Goal: Check status: Check status

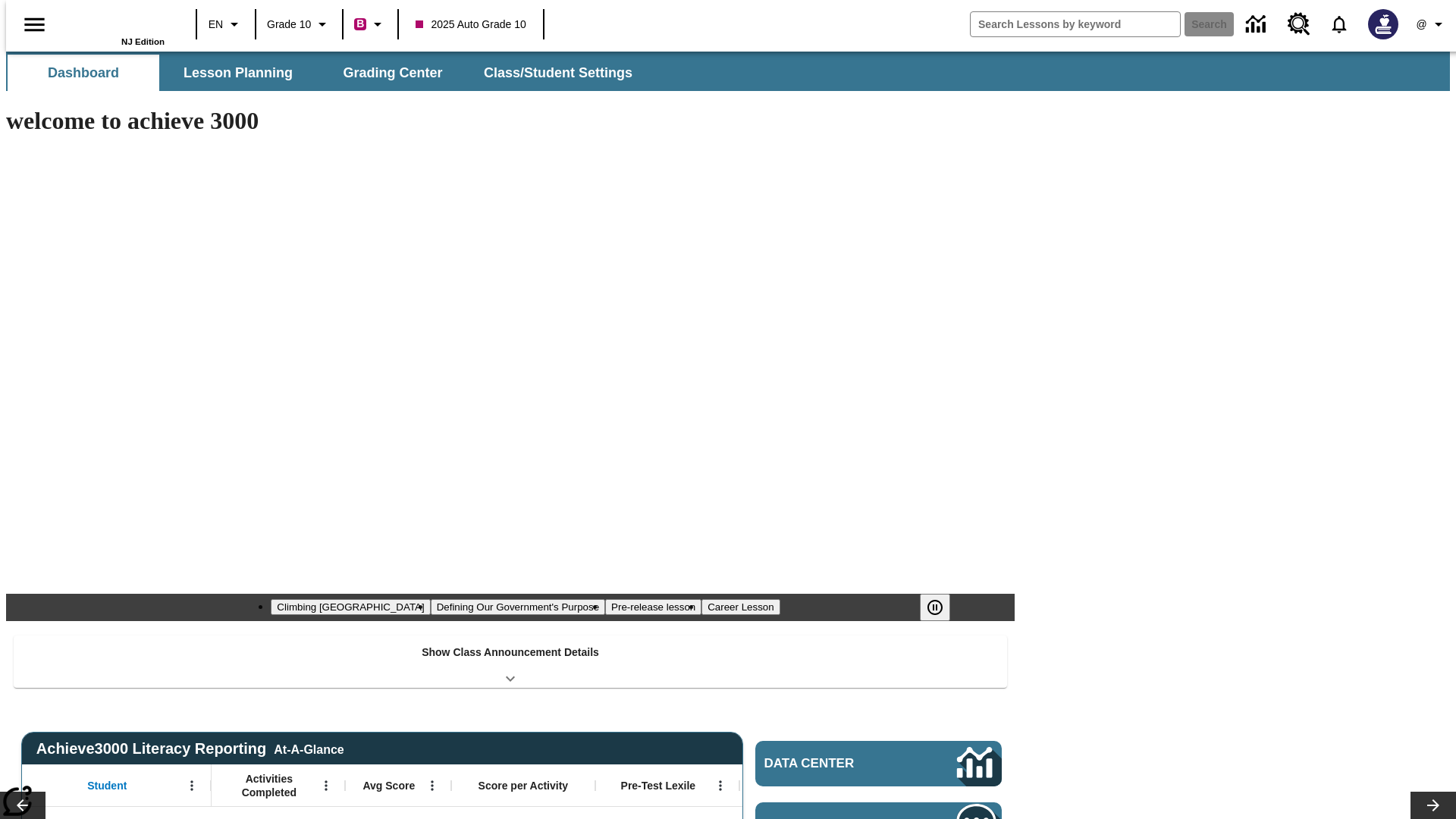
type input "-1"
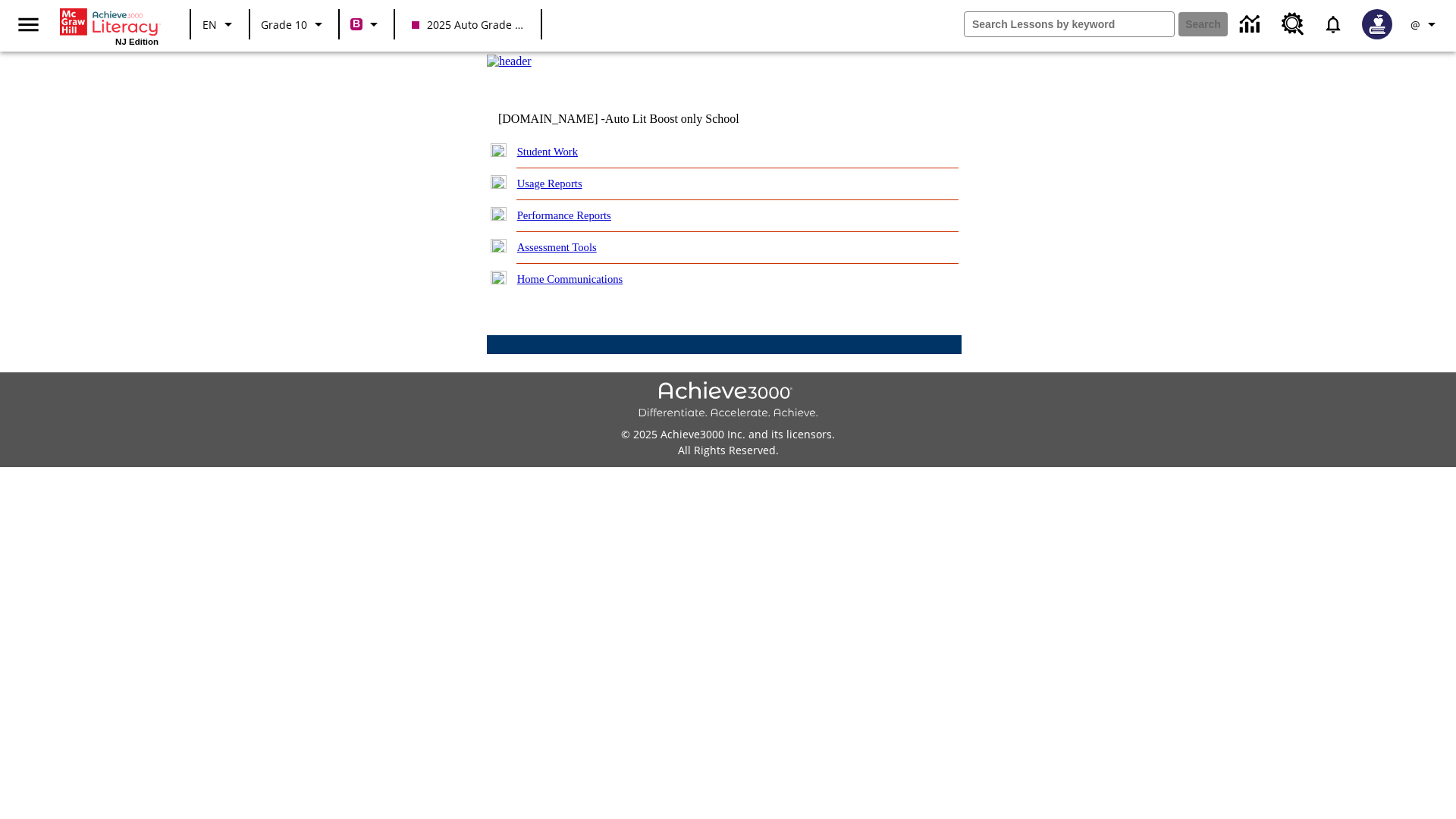
click at [557, 158] on link "Student Work" at bounding box center [548, 152] width 61 height 13
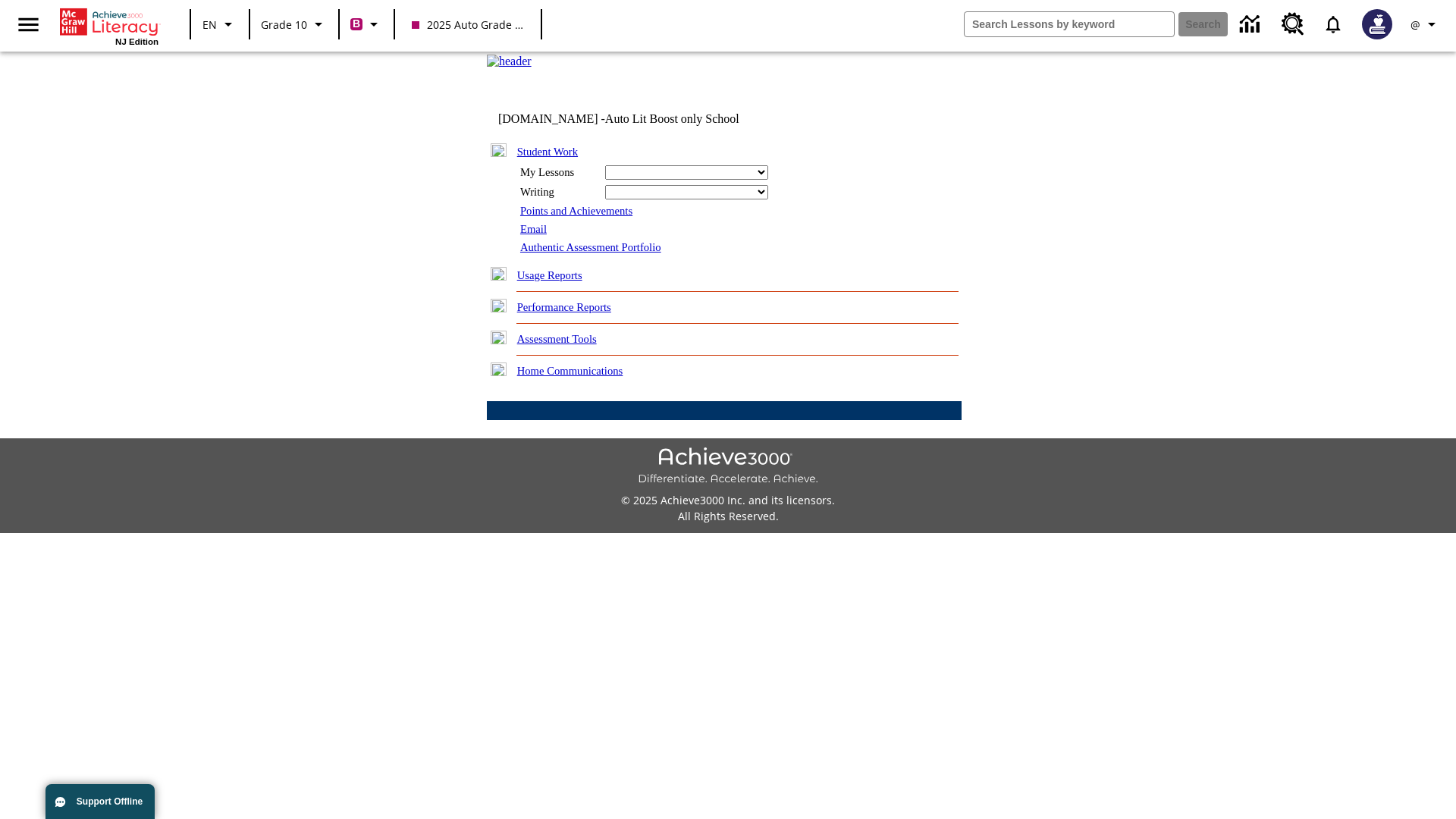
select select "/options/reports/?report_id=24&atype=2&section=2"
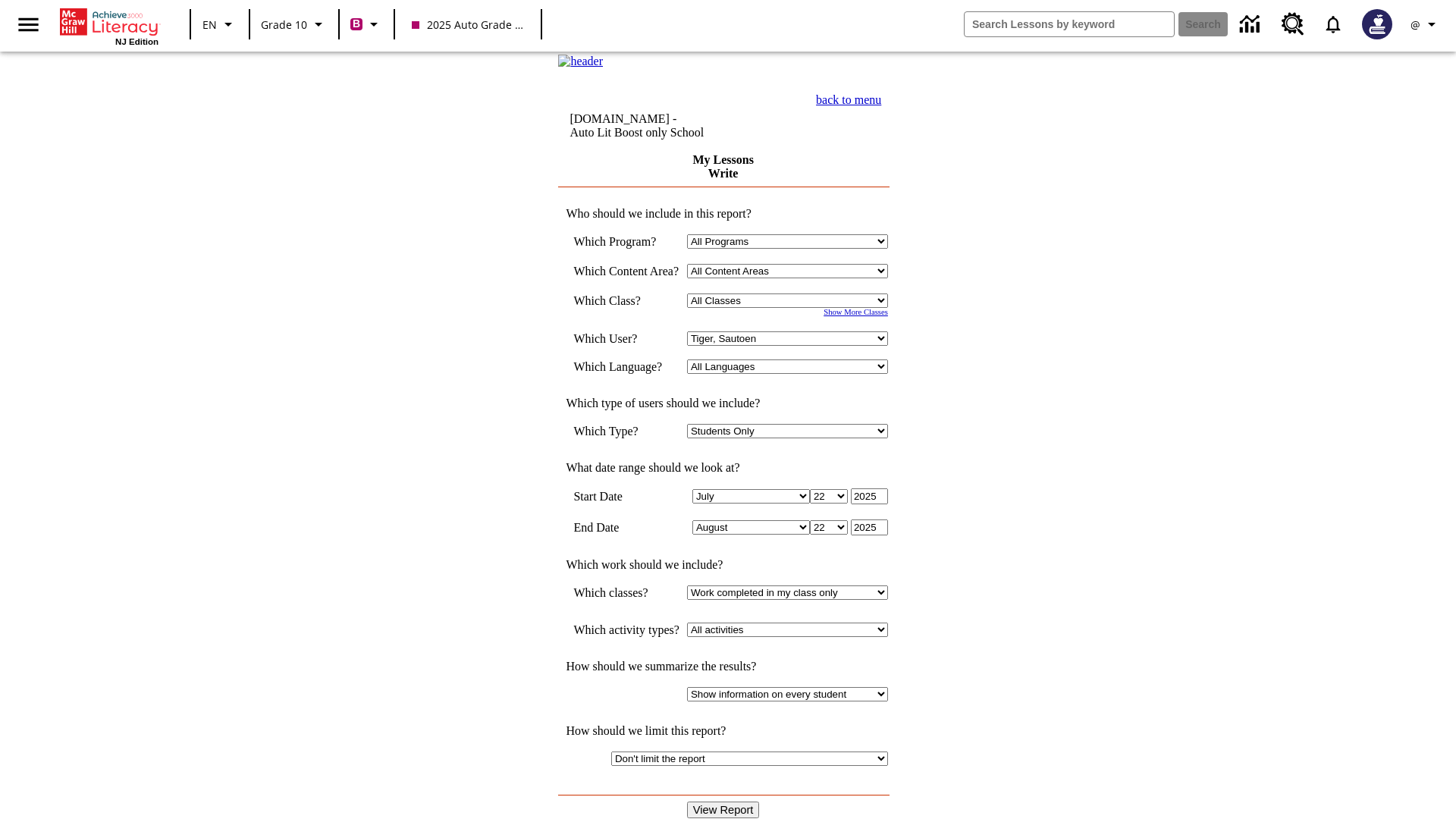
select select "21433649"
select select "4"
type input "2024"
click at [725, 802] on input "View Report" at bounding box center [723, 810] width 73 height 17
